Goal: Task Accomplishment & Management: Complete application form

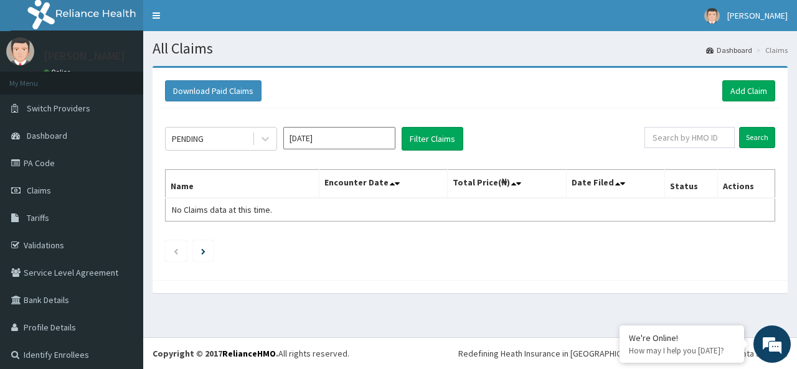
click at [354, 138] on input "Sep 2025" at bounding box center [339, 138] width 112 height 22
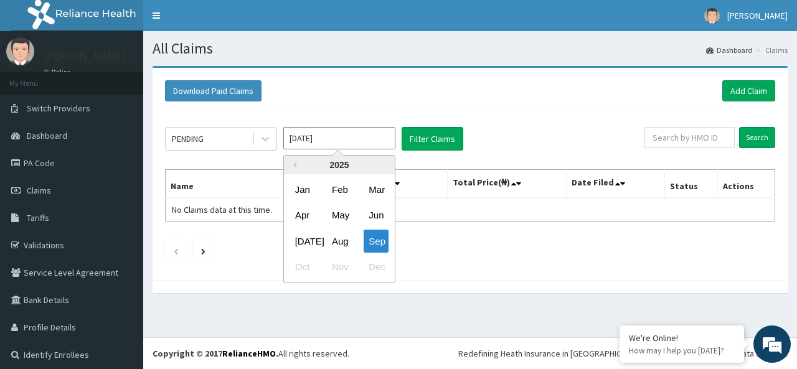
click at [344, 248] on div "Aug" at bounding box center [339, 241] width 25 height 23
type input "Aug 2025"
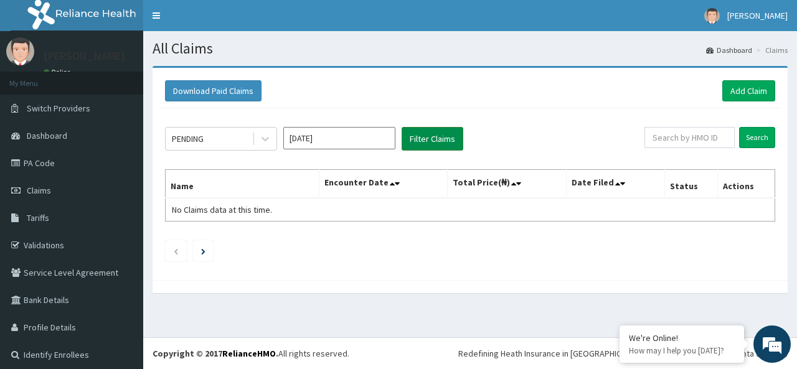
click at [431, 136] on button "Filter Claims" at bounding box center [433, 139] width 62 height 24
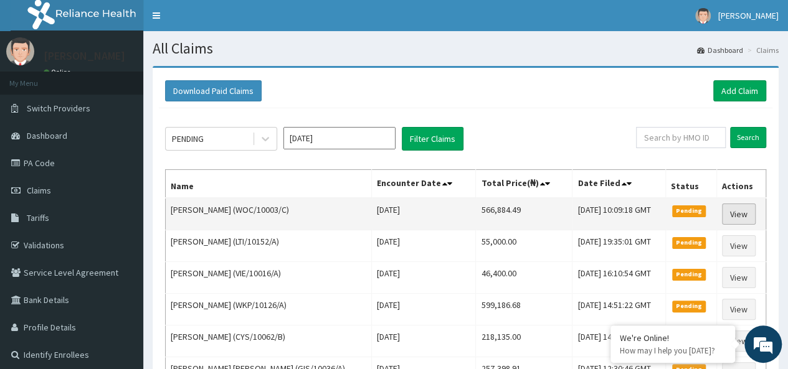
click at [739, 217] on link "View" at bounding box center [739, 214] width 34 height 21
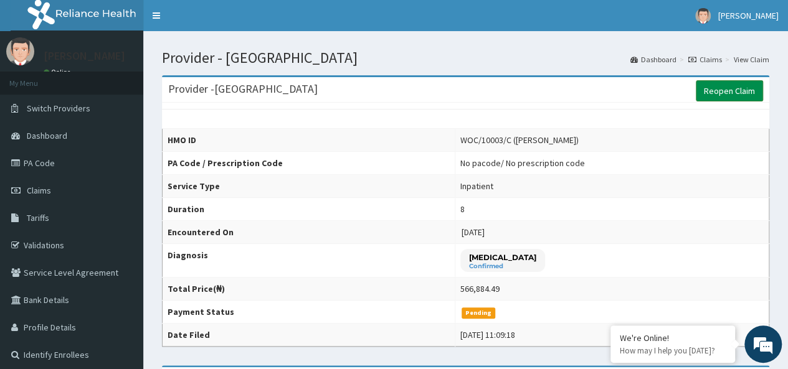
click at [722, 92] on link "Reopen Claim" at bounding box center [729, 90] width 67 height 21
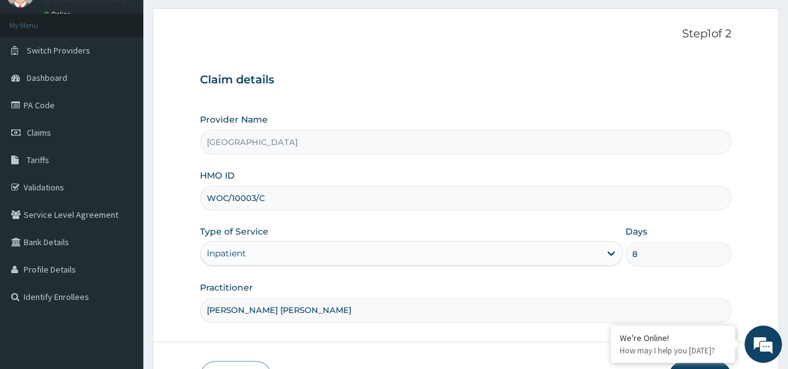
scroll to position [139, 0]
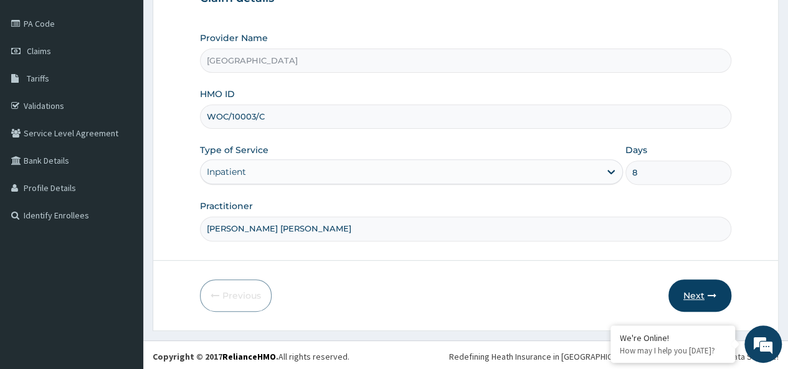
click at [688, 293] on button "Next" at bounding box center [699, 296] width 63 height 32
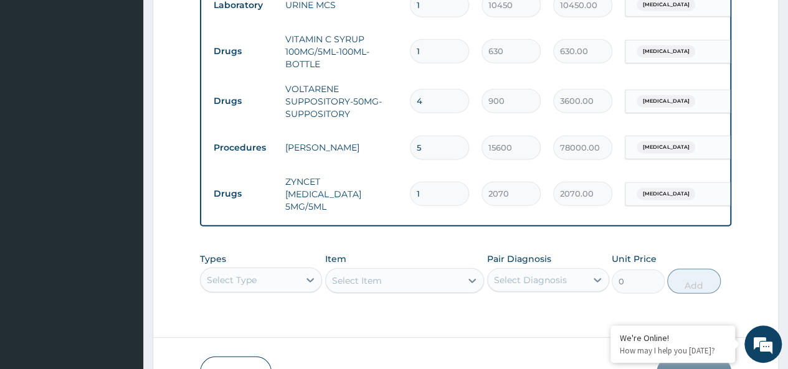
scroll to position [1655, 0]
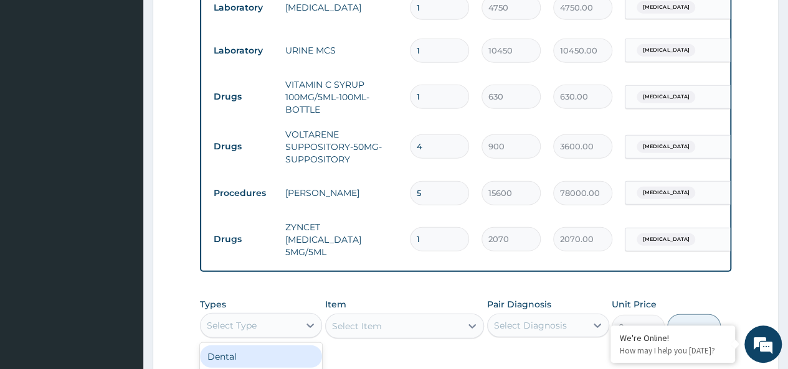
click at [276, 324] on div "option Dental focused, 1 of 10. 10 results available. Use Up and Down to choose…" at bounding box center [261, 325] width 122 height 25
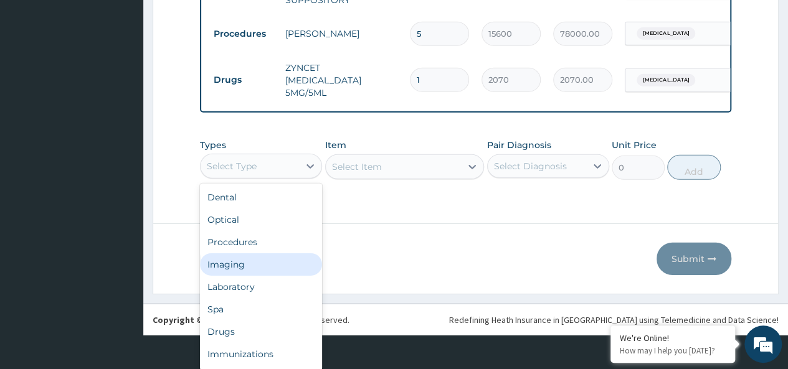
scroll to position [0, 0]
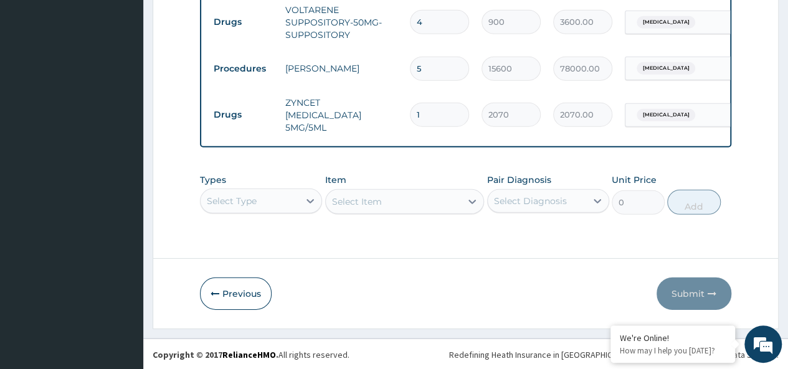
drag, startPoint x: 426, startPoint y: 63, endPoint x: 415, endPoint y: 68, distance: 12.3
click at [415, 68] on input "5" at bounding box center [439, 69] width 59 height 24
type input "4"
type input "62400.00"
type input "4"
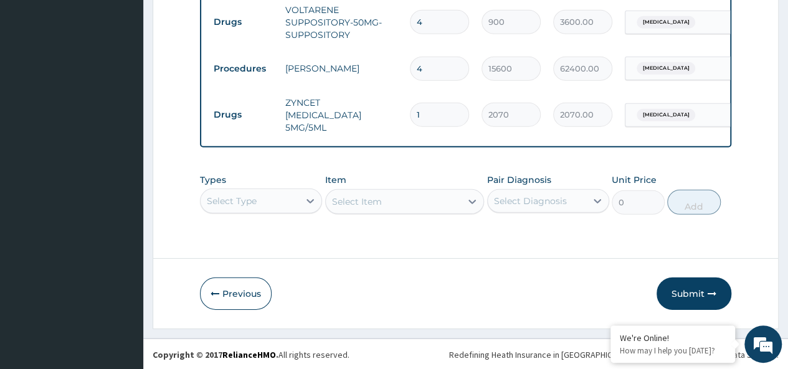
click at [280, 204] on div "Select Type" at bounding box center [261, 201] width 122 height 25
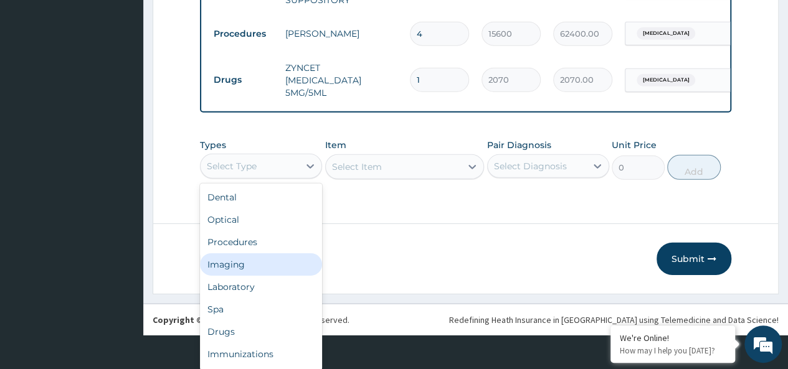
scroll to position [35, 0]
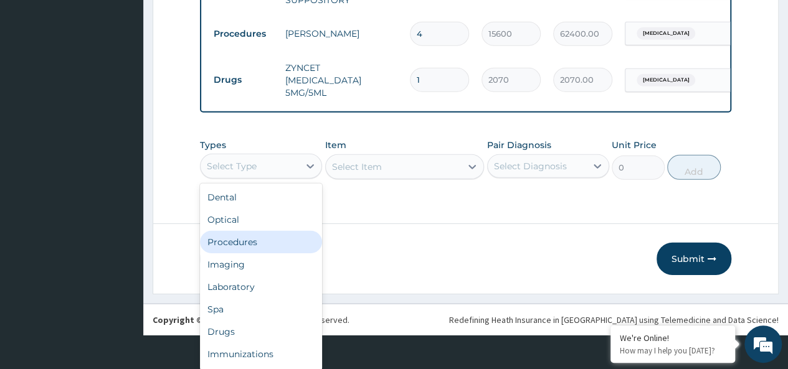
click at [274, 232] on div "Procedures" at bounding box center [261, 242] width 122 height 22
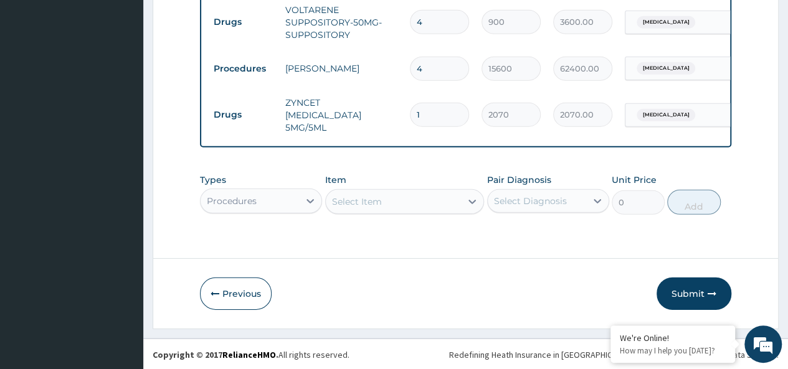
click at [363, 200] on div "Select Item" at bounding box center [357, 202] width 50 height 12
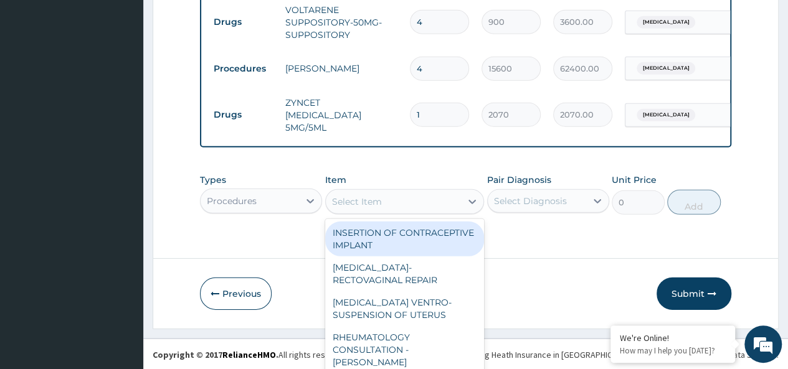
scroll to position [36, 0]
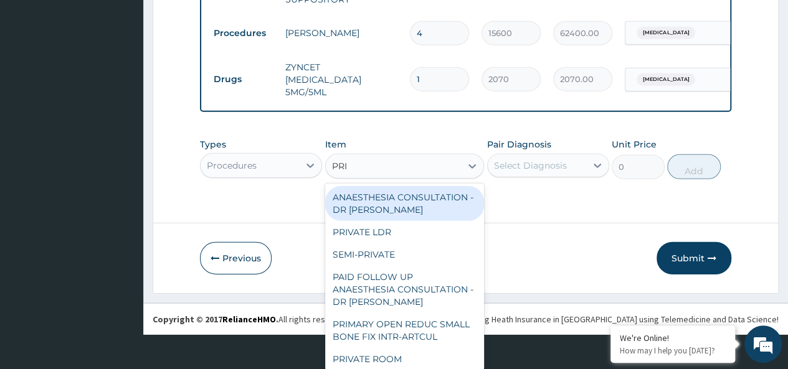
type input "PRIV"
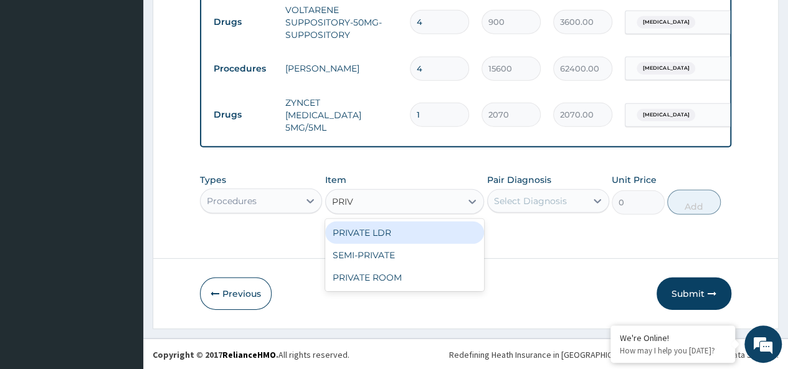
scroll to position [0, 0]
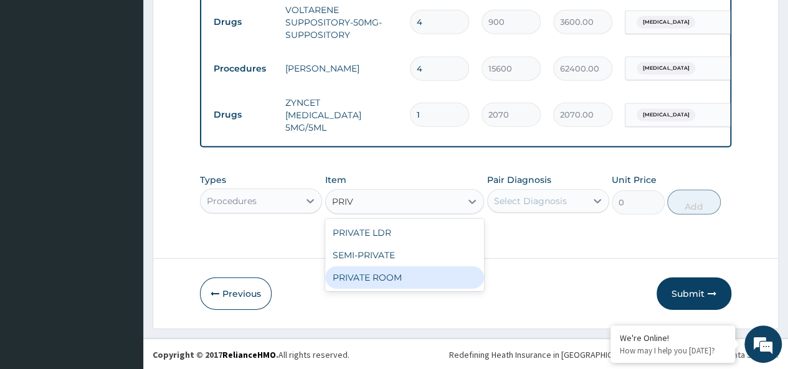
click at [382, 282] on div "PRIVATE ROOM" at bounding box center [404, 278] width 159 height 22
type input "42000"
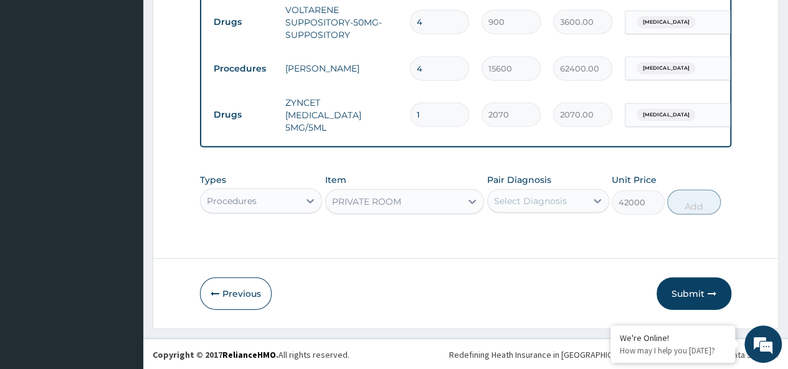
click at [517, 204] on div "Select Diagnosis" at bounding box center [530, 201] width 73 height 12
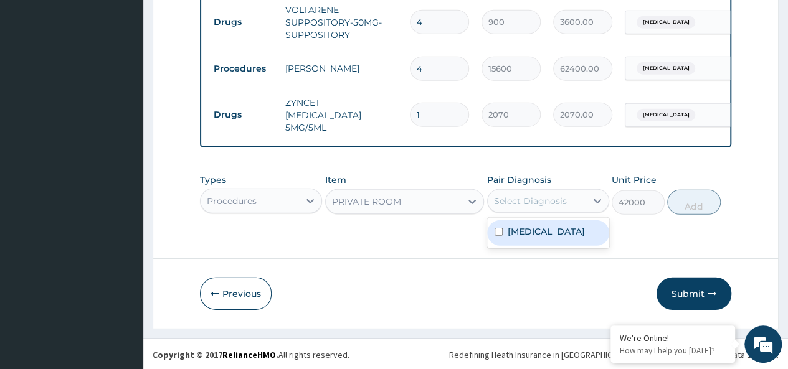
click at [501, 231] on input "checkbox" at bounding box center [498, 232] width 8 height 8
checkbox input "true"
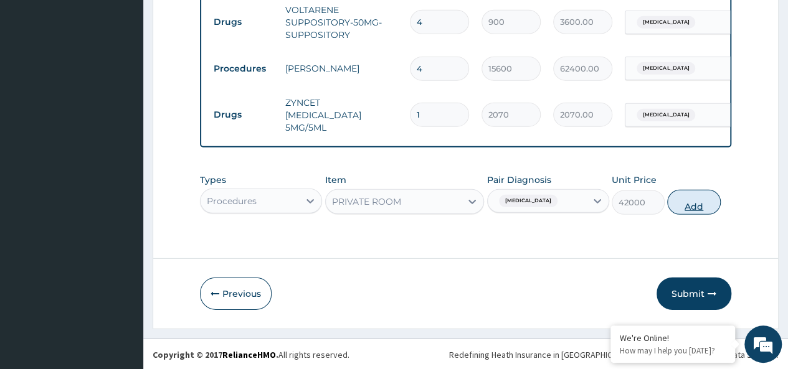
click at [689, 207] on button "Add" at bounding box center [693, 202] width 53 height 25
type input "0"
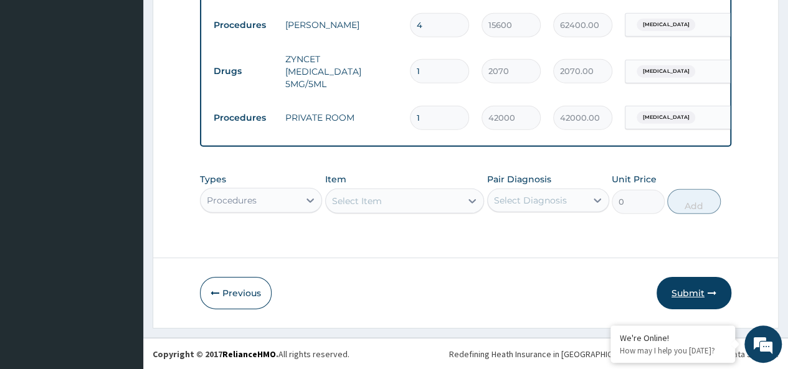
click at [684, 290] on button "Submit" at bounding box center [693, 293] width 75 height 32
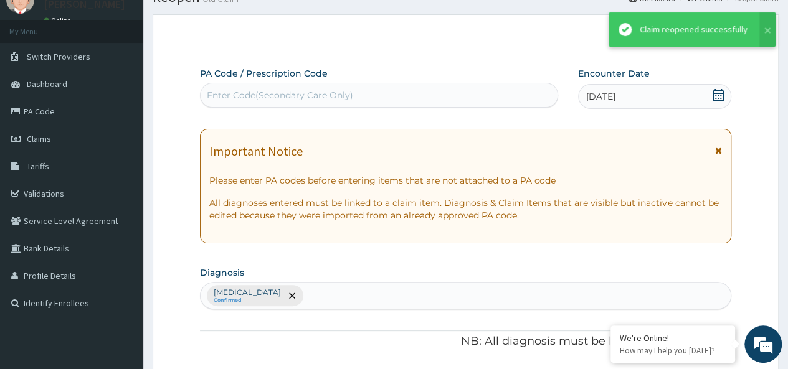
scroll to position [1823, 0]
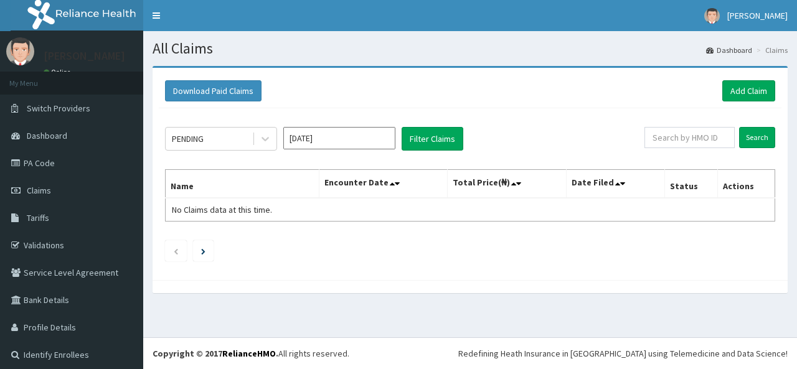
click at [315, 141] on input "[DATE]" at bounding box center [339, 138] width 112 height 22
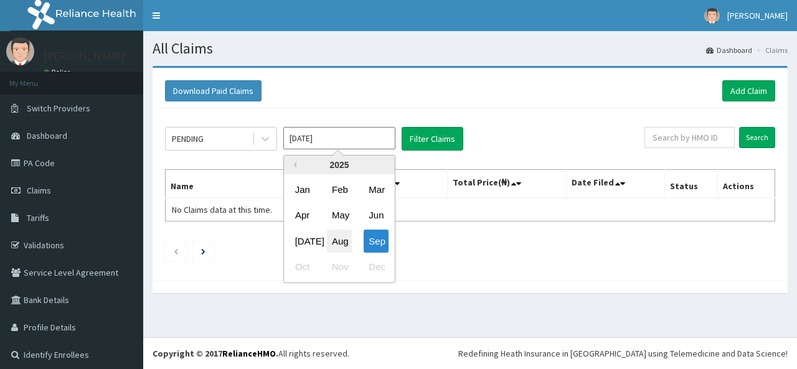
click at [340, 235] on div "Aug" at bounding box center [339, 241] width 25 height 23
type input "[DATE]"
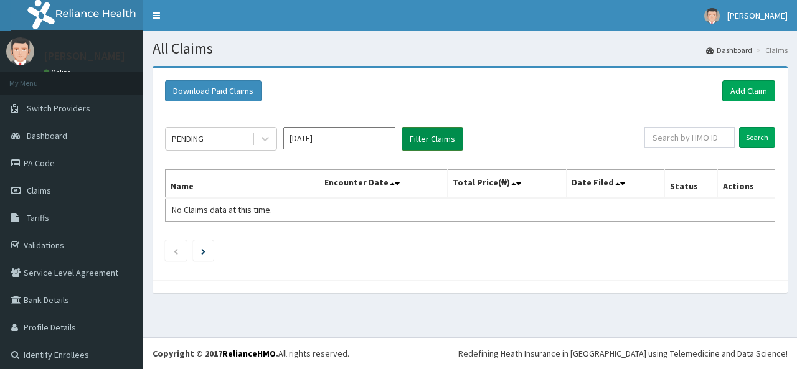
click at [417, 144] on button "Filter Claims" at bounding box center [433, 139] width 62 height 24
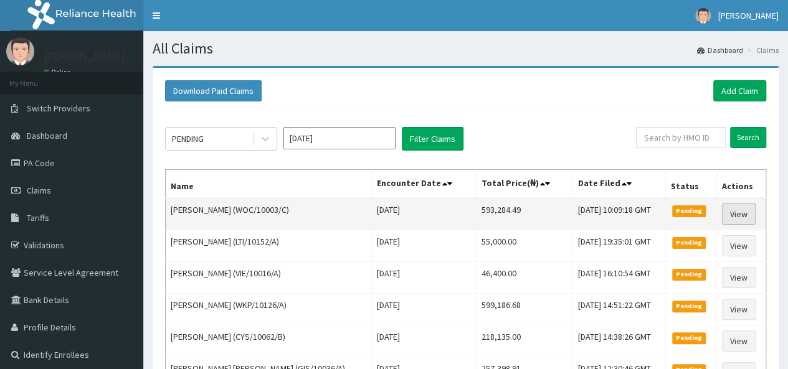
click at [752, 211] on link "View" at bounding box center [739, 214] width 34 height 21
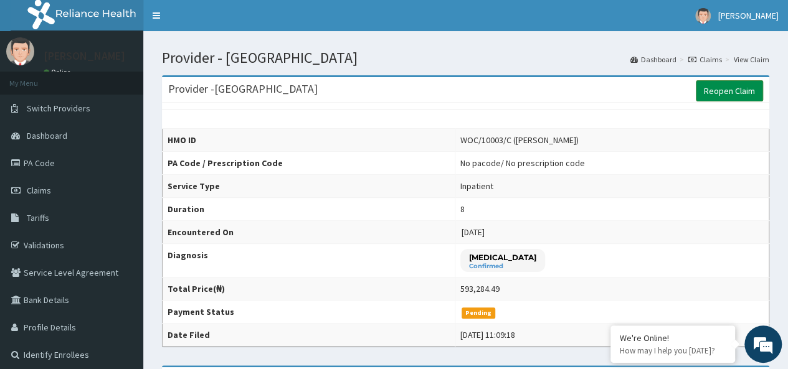
click at [735, 89] on link "Reopen Claim" at bounding box center [729, 90] width 67 height 21
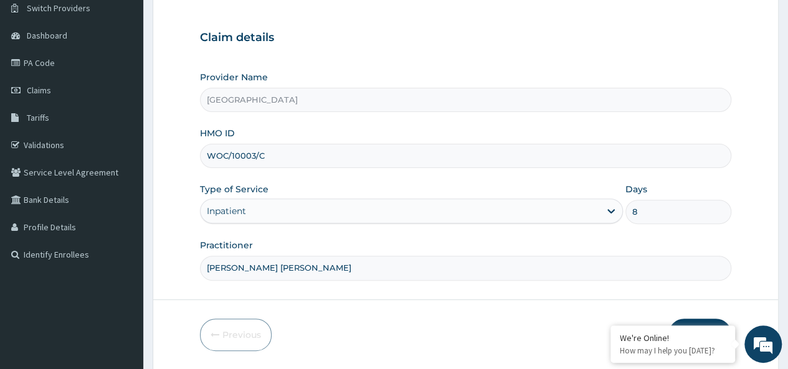
scroll to position [139, 0]
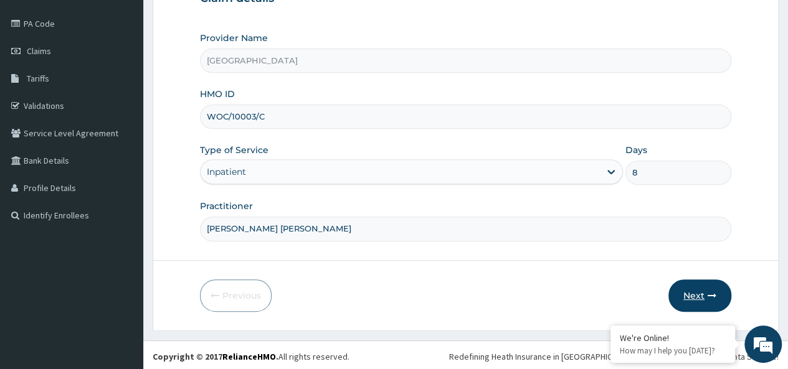
click at [695, 282] on button "Next" at bounding box center [699, 296] width 63 height 32
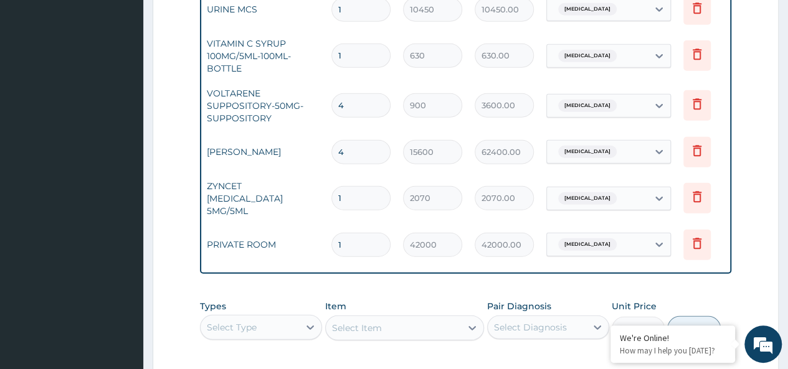
scroll to position [0, 93]
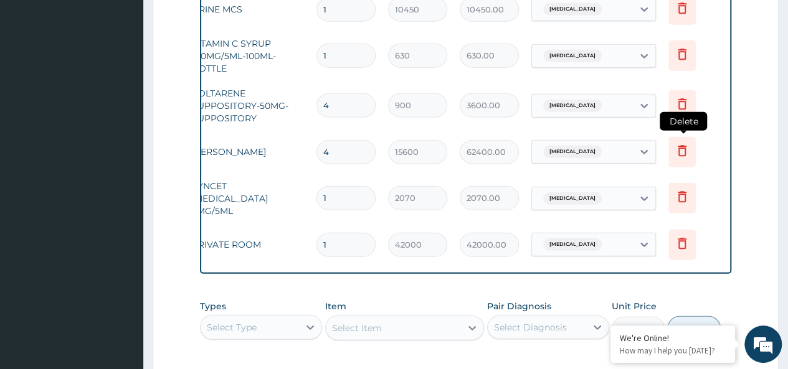
click at [685, 148] on icon at bounding box center [682, 150] width 9 height 11
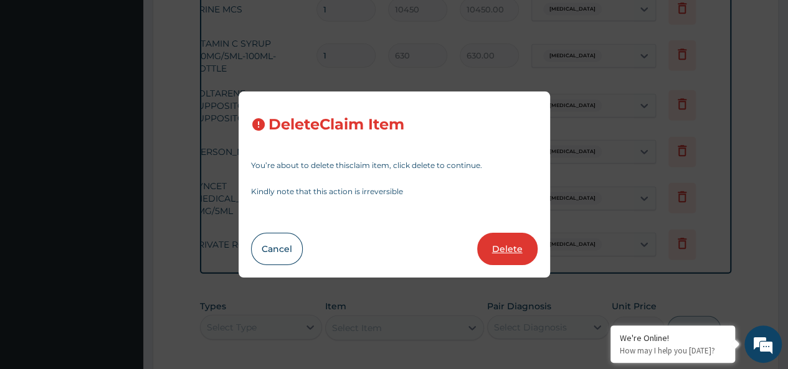
click at [501, 250] on button "Delete" at bounding box center [507, 249] width 60 height 32
type input "1"
type input "2070"
type input "2070.00"
type input "42000"
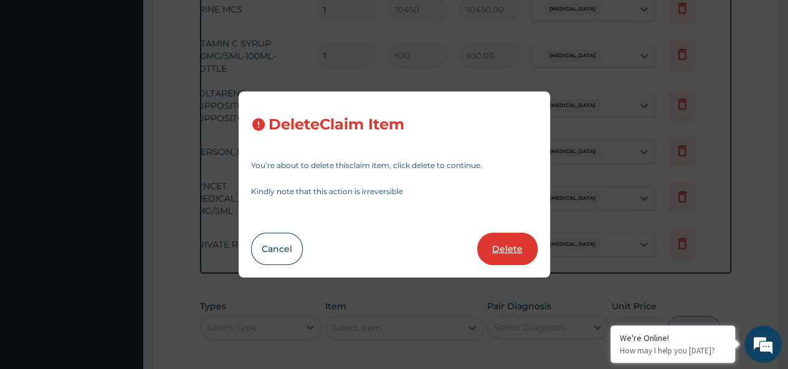
type input "42000.00"
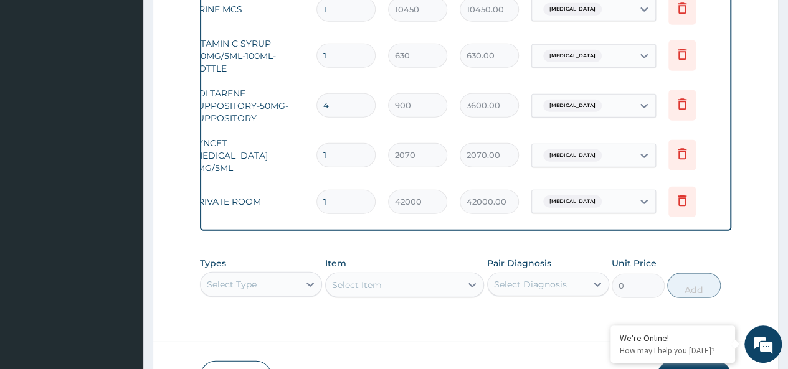
drag, startPoint x: 346, startPoint y: 194, endPoint x: 313, endPoint y: 198, distance: 32.7
click at [313, 198] on td "1" at bounding box center [346, 202] width 72 height 37
type input "65"
type input "2730000.00"
type input "6"
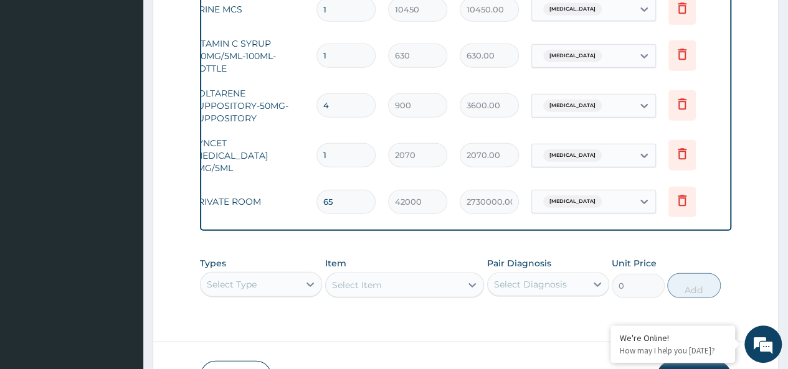
type input "252000.00"
type input "0.00"
type input "5"
type input "210000.00"
type input "5"
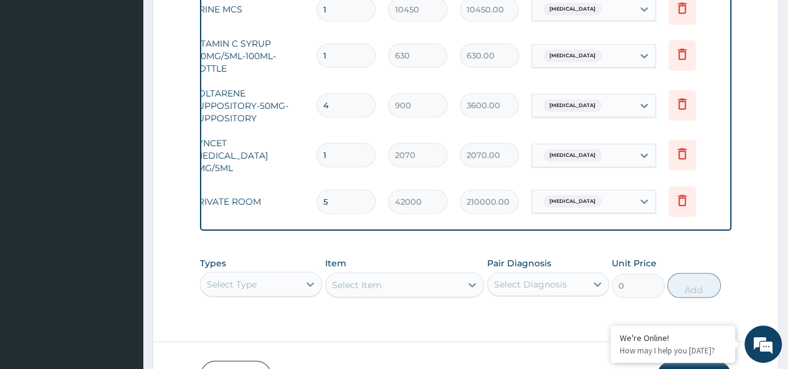
click at [289, 181] on tr "Procedures PRIVATE ROOM 5 42000 210000.00 Acute tonsillitis Delete" at bounding box center [419, 202] width 610 height 43
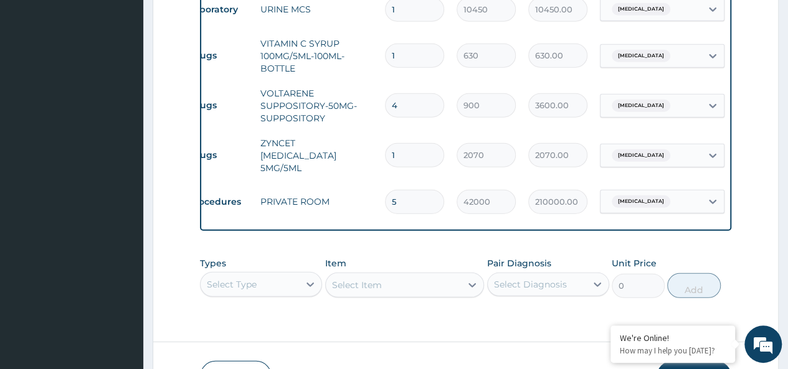
scroll to position [0, 0]
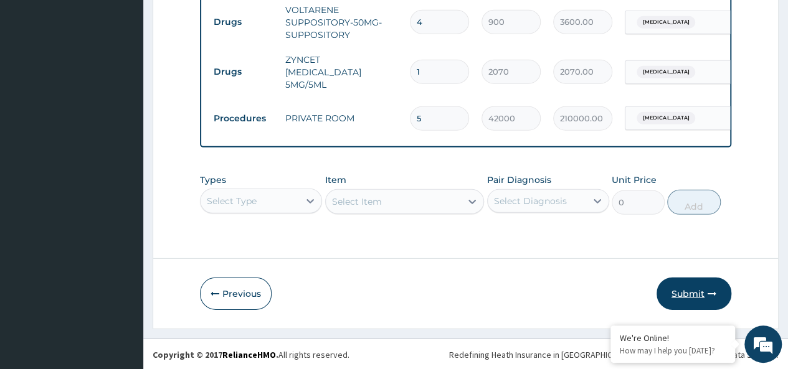
click at [668, 285] on button "Submit" at bounding box center [693, 294] width 75 height 32
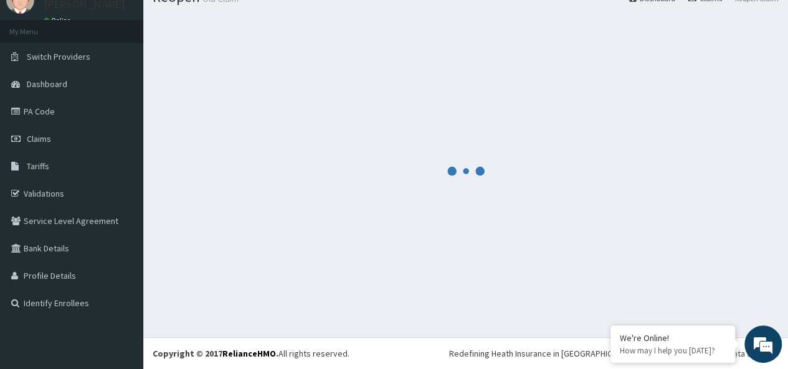
scroll to position [1780, 0]
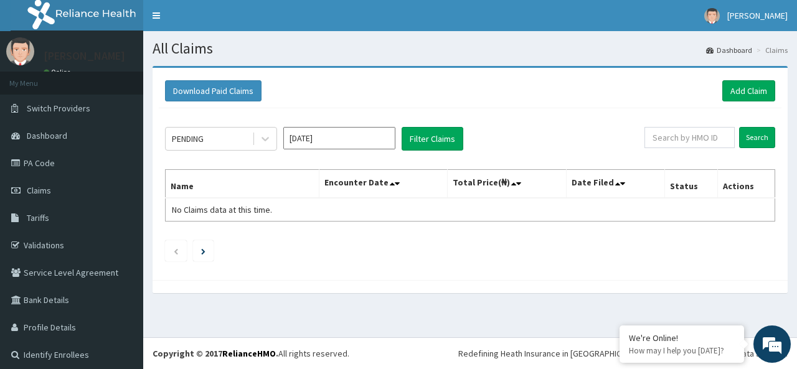
click at [313, 146] on input "[DATE]" at bounding box center [339, 138] width 112 height 22
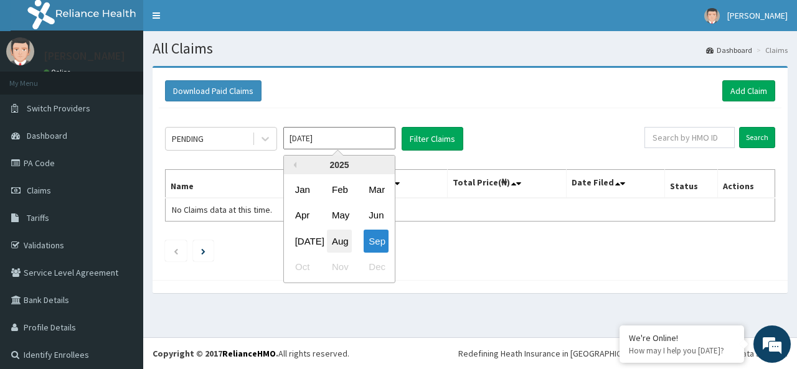
click at [332, 239] on div "Aug" at bounding box center [339, 241] width 25 height 23
type input "[DATE]"
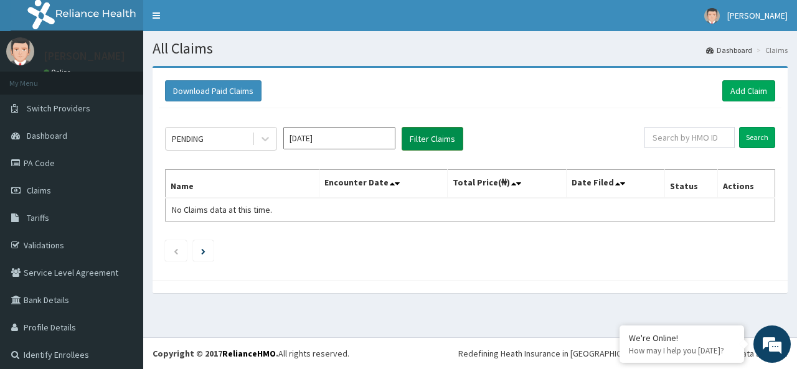
click at [447, 141] on button "Filter Claims" at bounding box center [433, 139] width 62 height 24
